Goal: Information Seeking & Learning: Learn about a topic

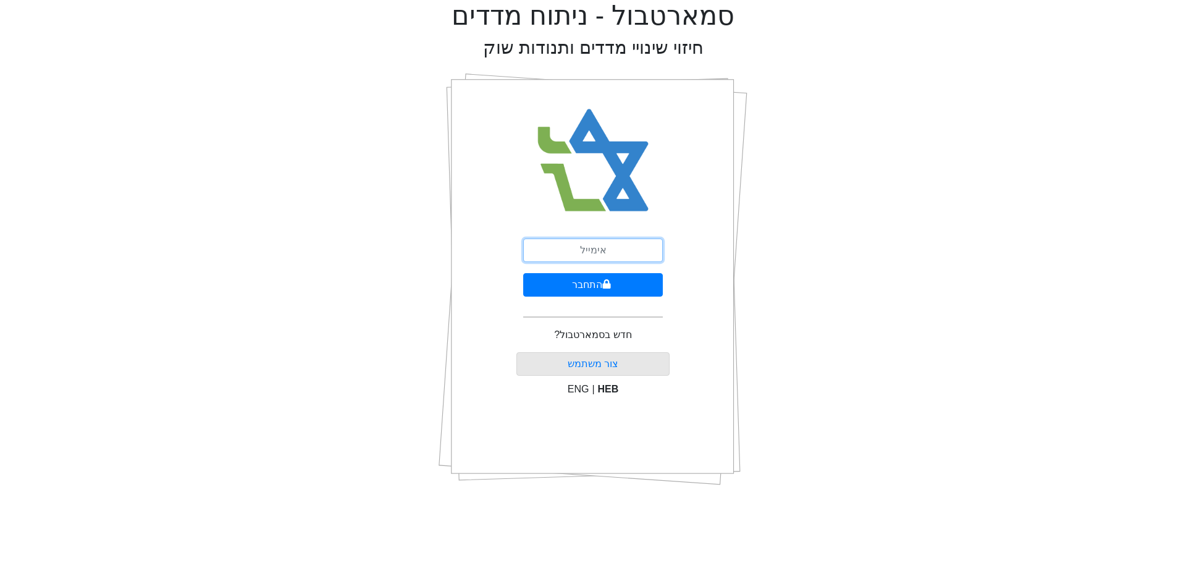
click at [599, 252] on input "email" at bounding box center [593, 249] width 140 height 23
type input "[EMAIL_ADDRESS][DOMAIN_NAME]"
click at [593, 287] on button "התחבר" at bounding box center [593, 284] width 140 height 23
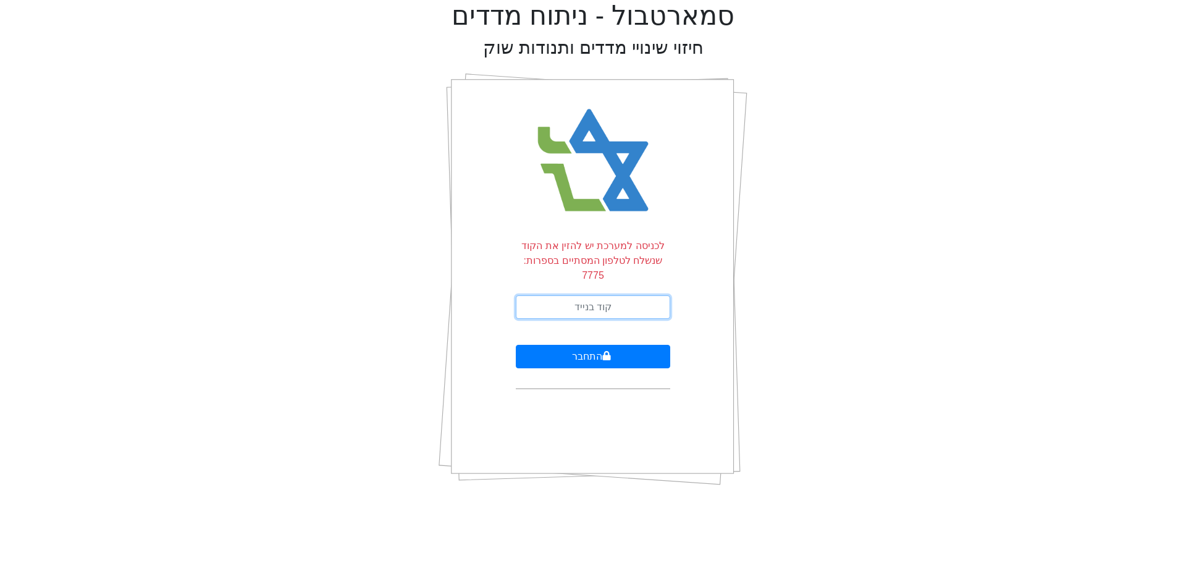
click at [593, 295] on input "text" at bounding box center [593, 306] width 154 height 23
type input "690151"
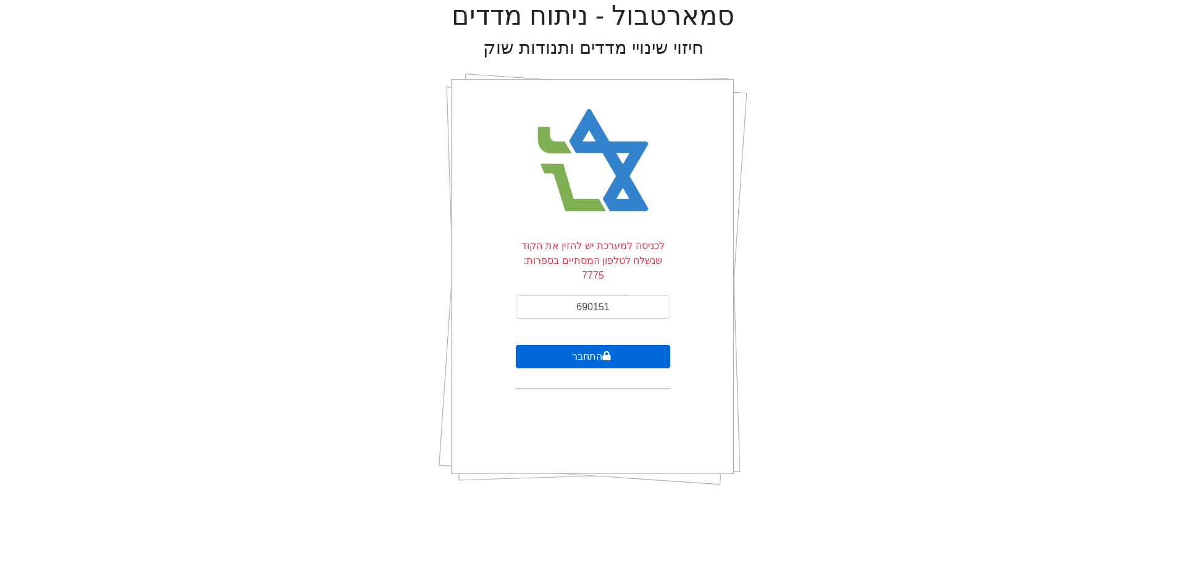
click at [571, 345] on button "התחבר" at bounding box center [593, 356] width 154 height 23
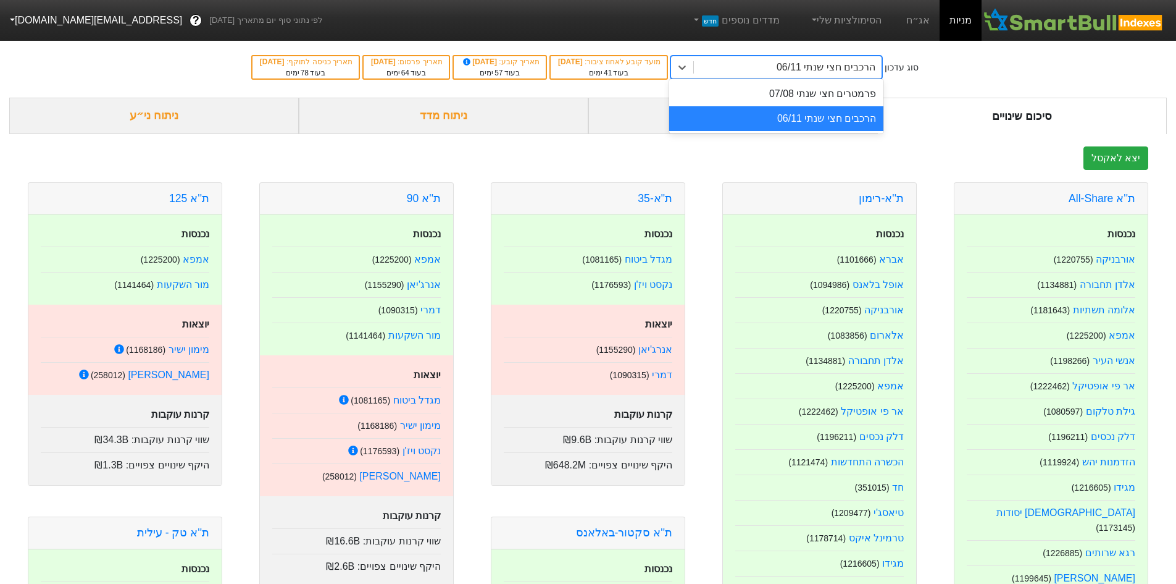
click at [748, 70] on div "הרכבים חצי שנתי 06/11" at bounding box center [788, 67] width 188 height 22
click at [930, 14] on link "אג״ח" at bounding box center [918, 20] width 43 height 41
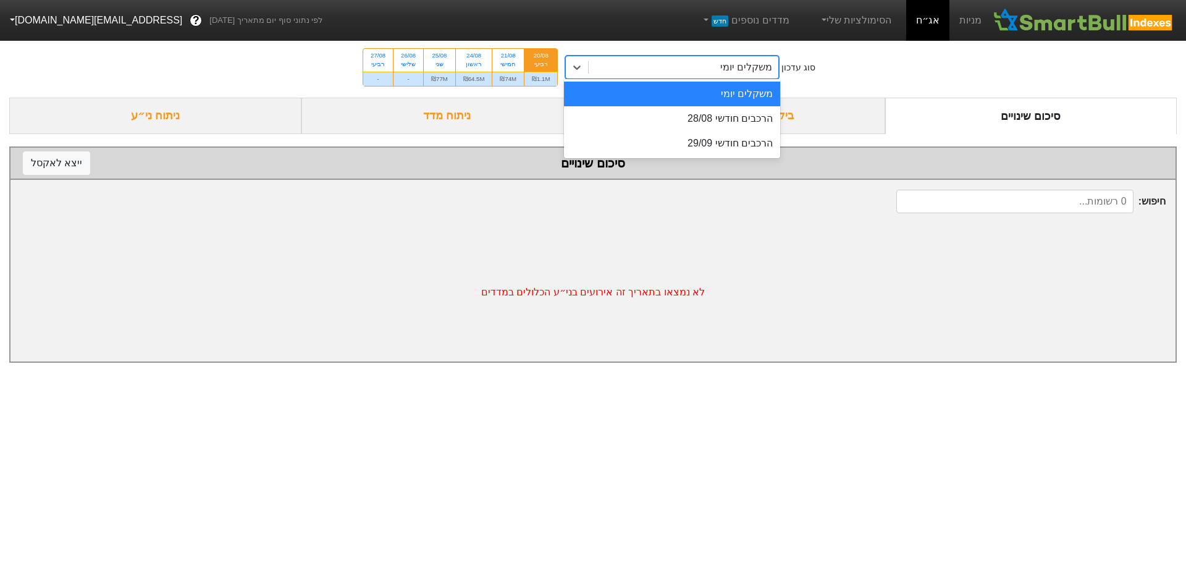
click at [727, 64] on div "משקלים יומי" at bounding box center [746, 67] width 52 height 15
click at [717, 116] on div "הרכבים חודשי 28/08" at bounding box center [672, 118] width 216 height 25
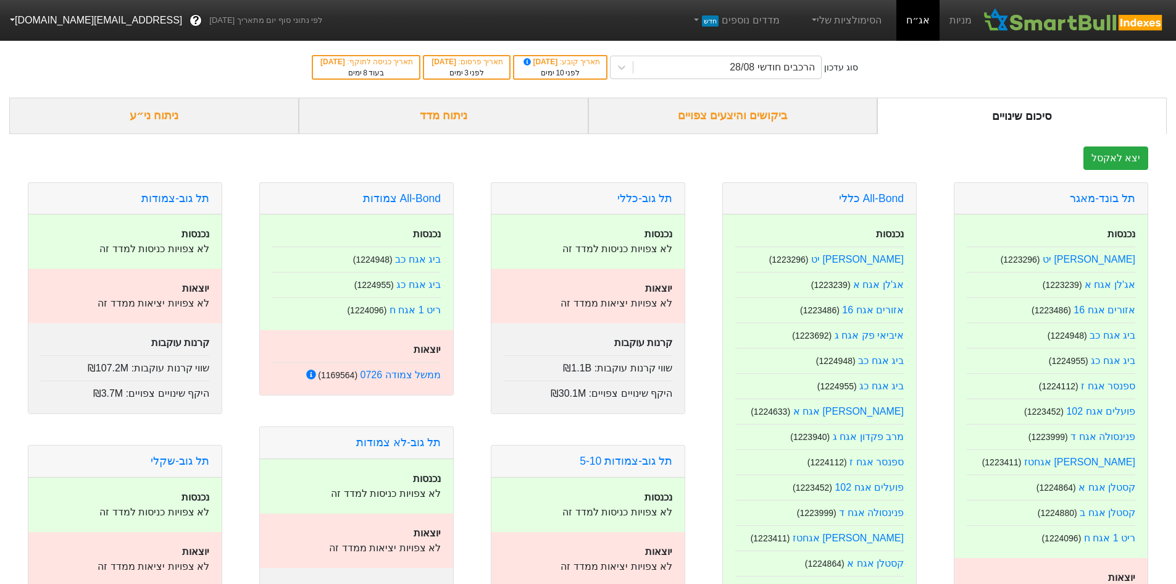
click at [717, 117] on div "ביקושים והיצעים צפויים" at bounding box center [733, 116] width 290 height 36
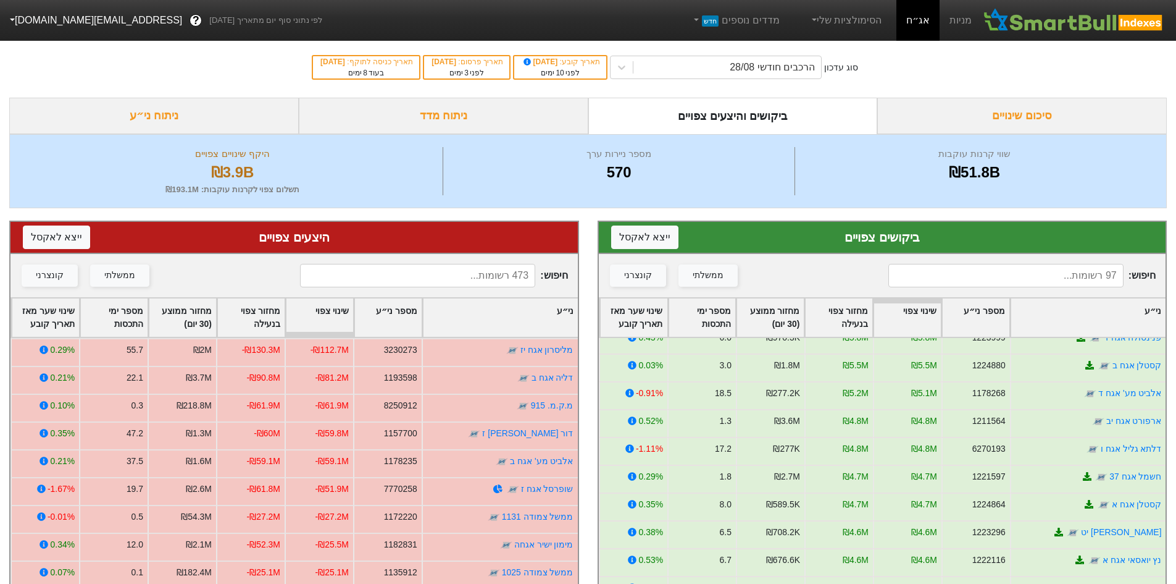
scroll to position [1297, 0]
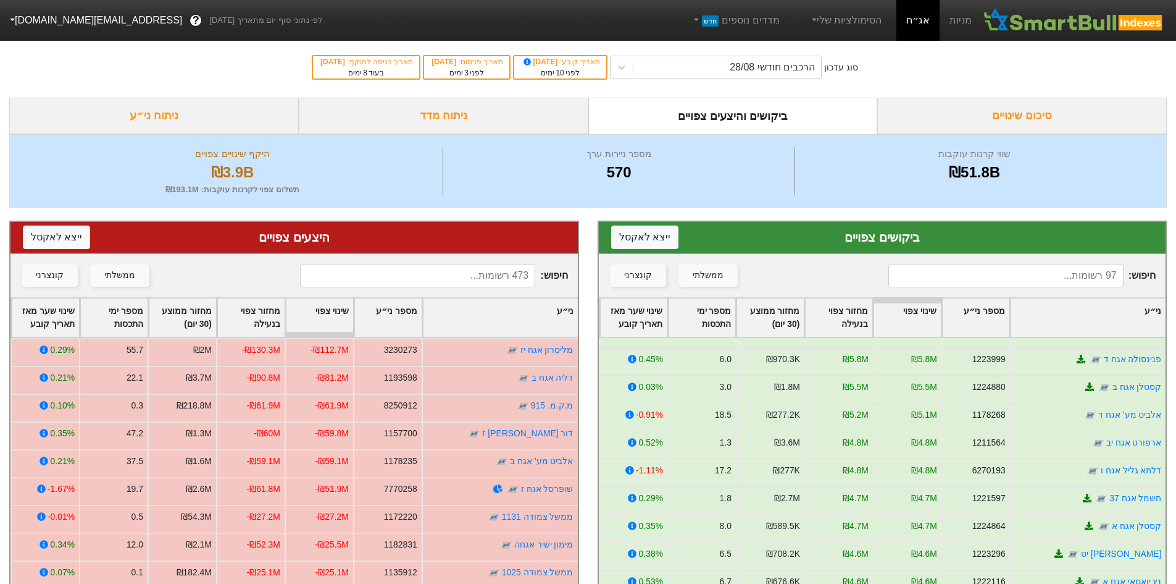
click at [1153, 312] on div "ני״ע" at bounding box center [1088, 317] width 155 height 38
click at [1132, 314] on div "ני״ע" at bounding box center [1088, 317] width 155 height 38
click at [542, 311] on div "ני״ע" at bounding box center [500, 317] width 155 height 38
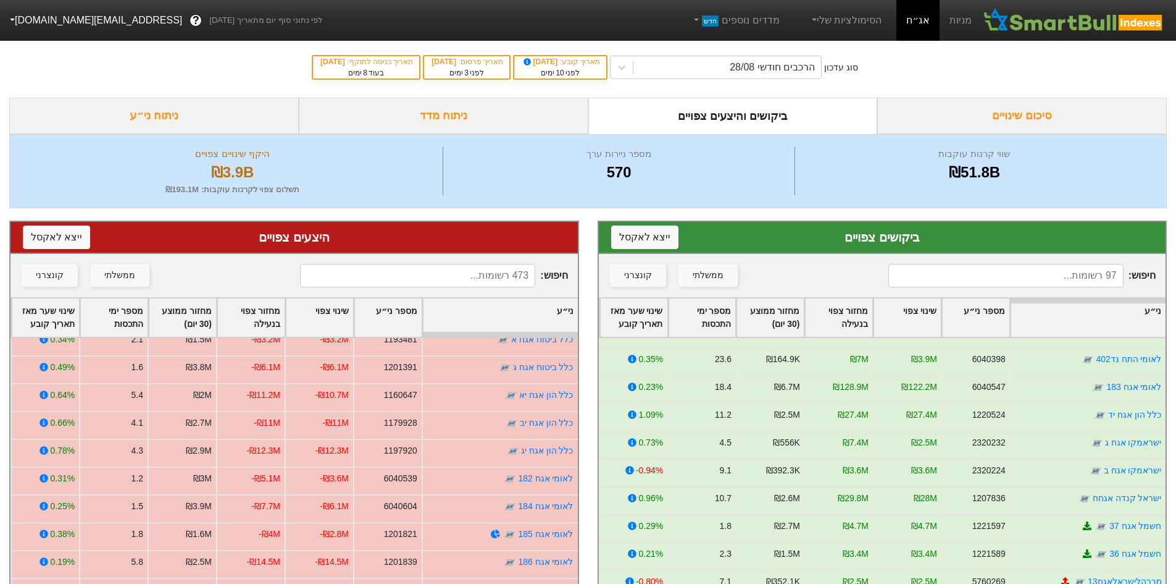
scroll to position [6237, 0]
